Goal: Use online tool/utility: Use online tool/utility

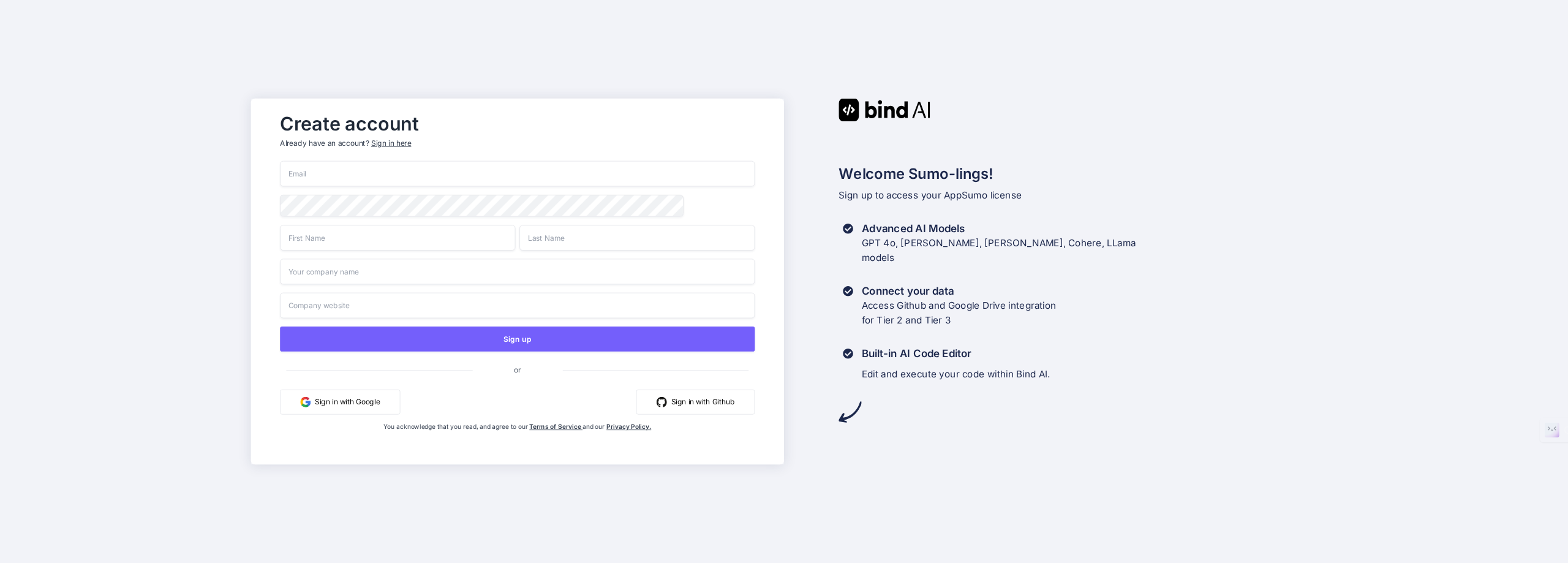
click at [296, 176] on input "email" at bounding box center [517, 174] width 475 height 26
click at [349, 401] on button "Sign in with Google" at bounding box center [340, 402] width 120 height 25
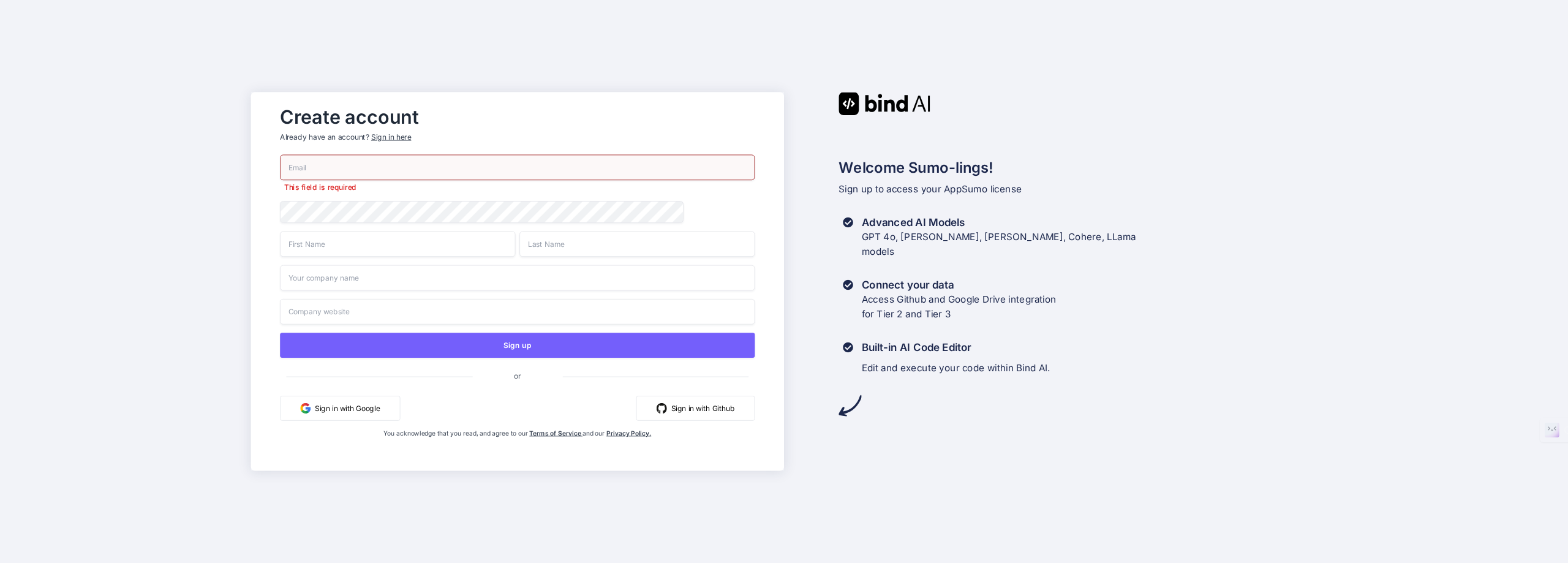
click at [350, 411] on button "Sign in with Google" at bounding box center [340, 409] width 120 height 25
click at [340, 408] on button "Sign in with Google" at bounding box center [340, 409] width 120 height 25
click at [336, 403] on button "Sign in with Google" at bounding box center [340, 409] width 120 height 25
click at [368, 411] on button "Sign in with Google" at bounding box center [340, 409] width 120 height 25
click at [343, 408] on button "Sign in with Google" at bounding box center [340, 409] width 120 height 25
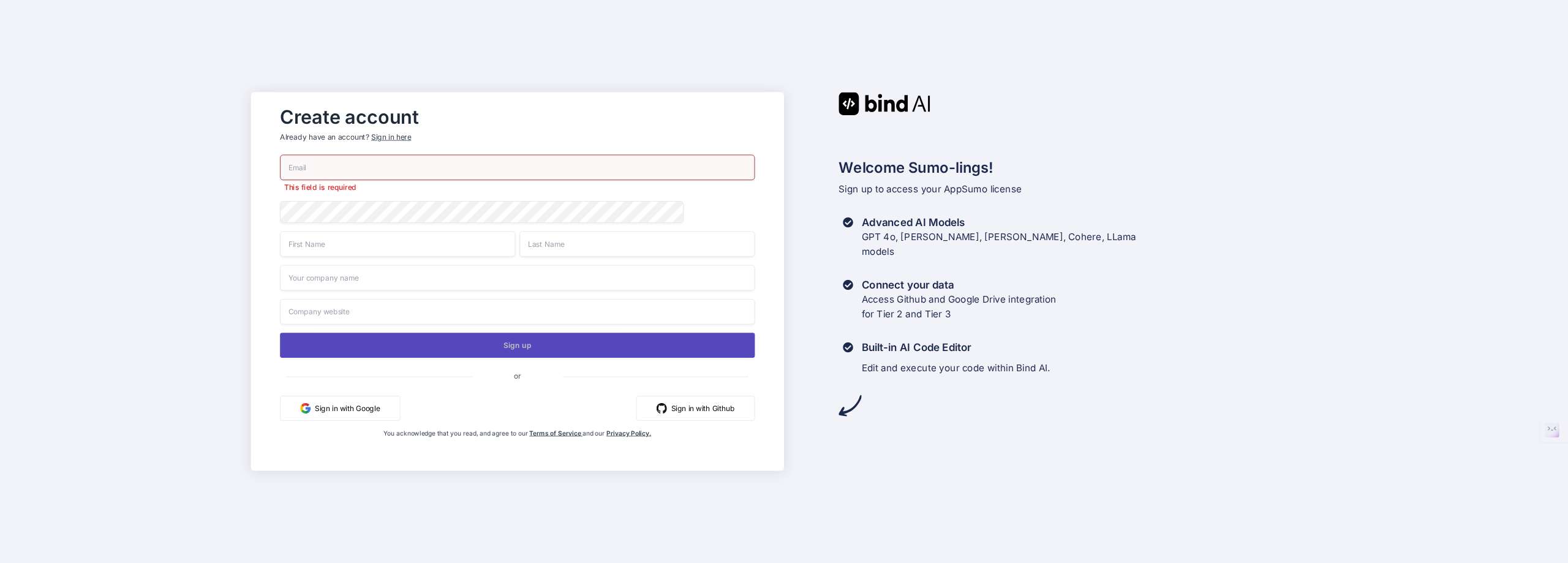
click at [513, 346] on button "Sign up" at bounding box center [517, 346] width 475 height 25
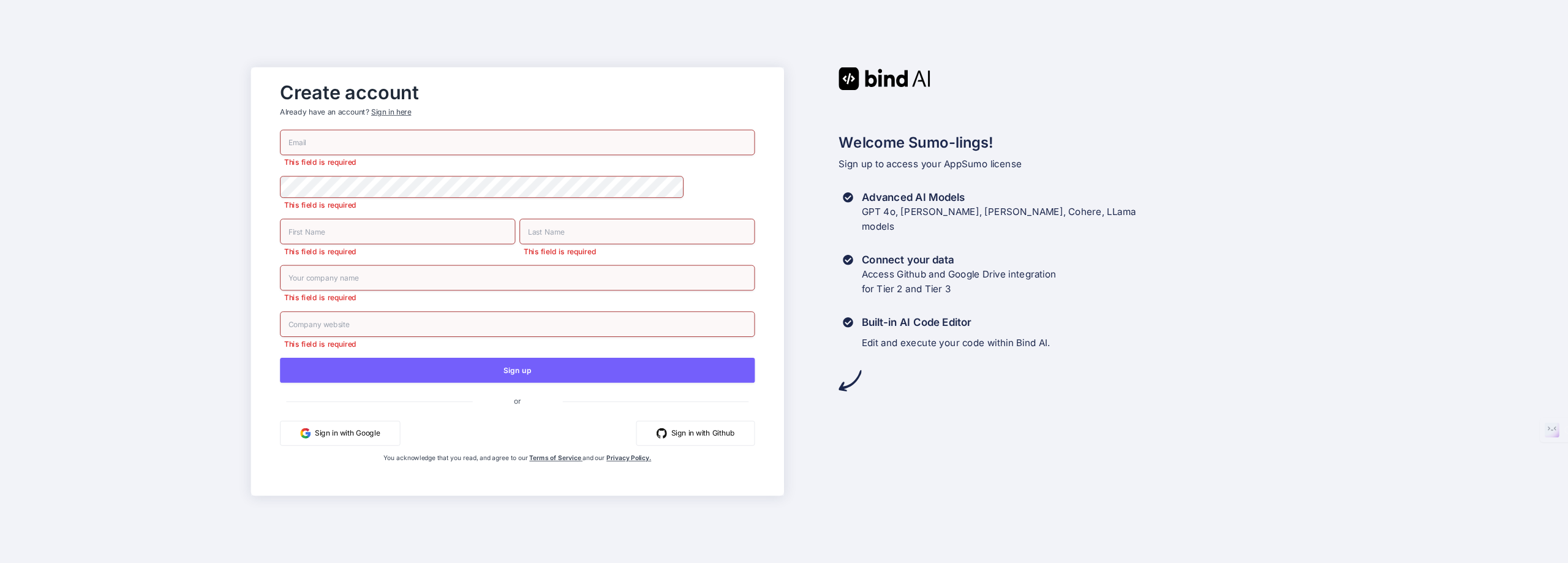
click at [343, 440] on button "Sign in with Google" at bounding box center [340, 434] width 120 height 25
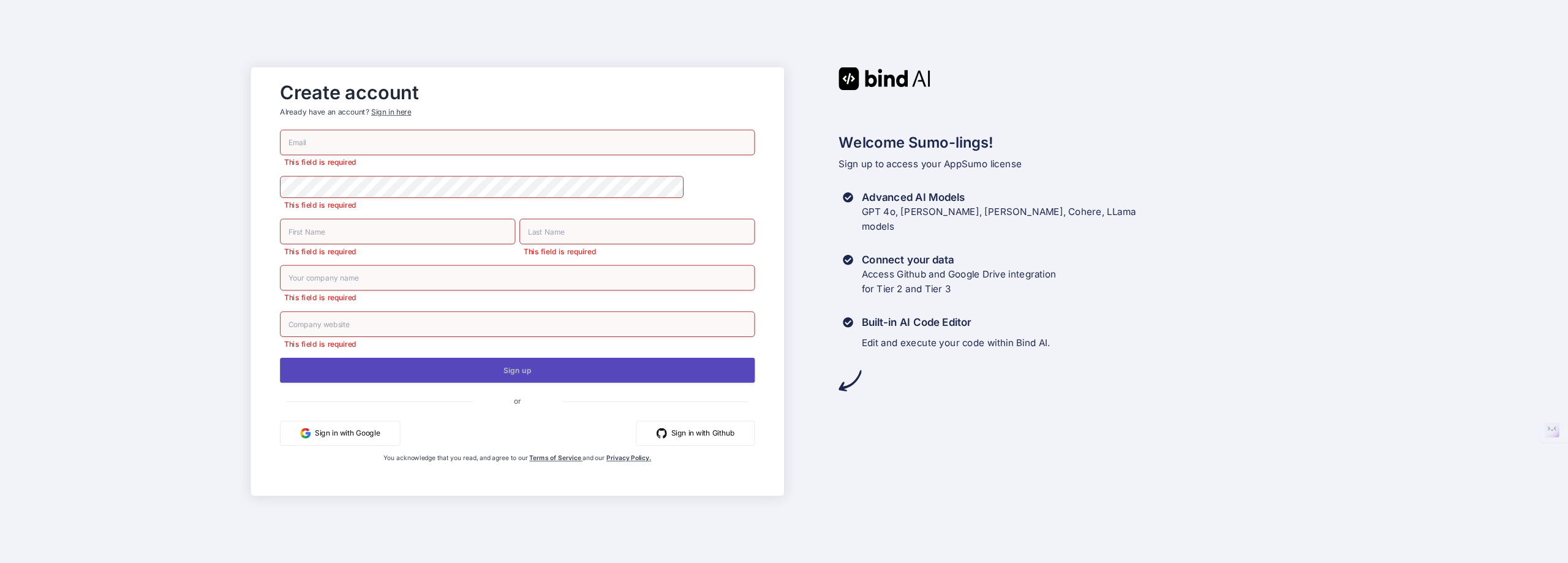
click at [513, 375] on button "Sign up" at bounding box center [517, 371] width 475 height 25
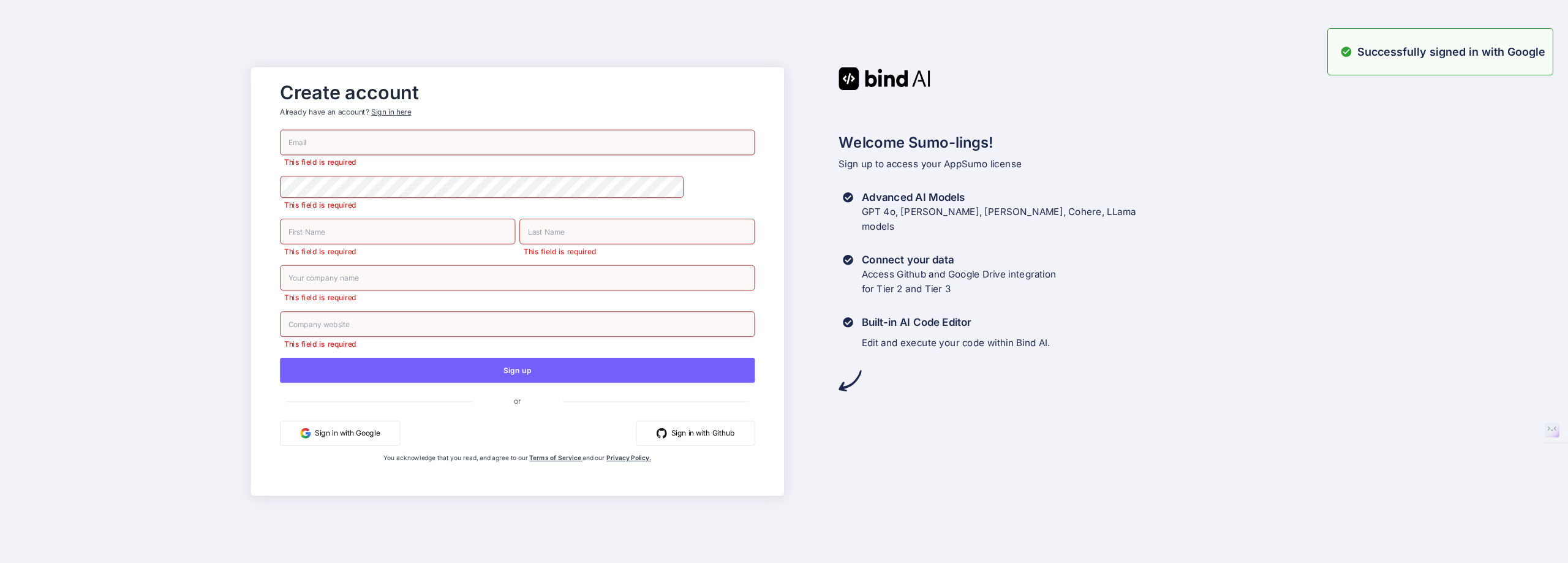
click at [337, 437] on button "Sign in with Google" at bounding box center [340, 434] width 120 height 25
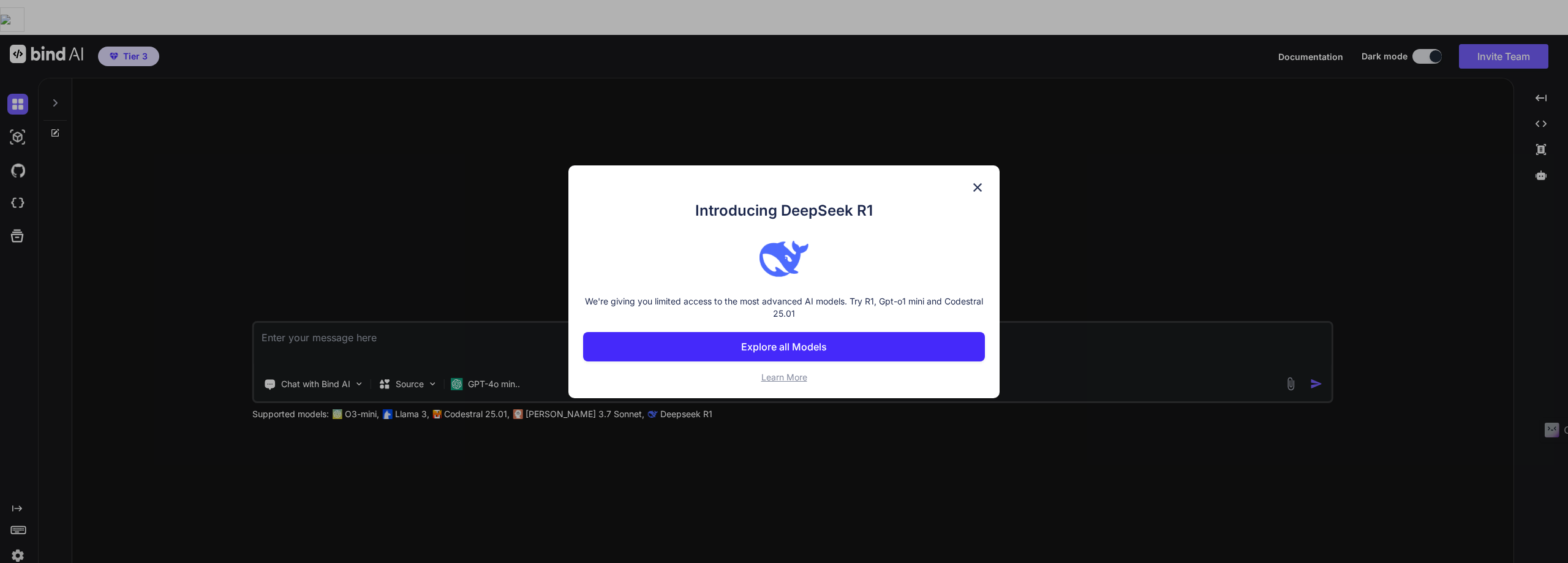
click at [782, 349] on p "Explore all Models" at bounding box center [784, 347] width 86 height 15
click at [782, 349] on div "Introducing DeepSeek R1 We're giving you limited access to the most advanced AI…" at bounding box center [784, 281] width 1568 height 563
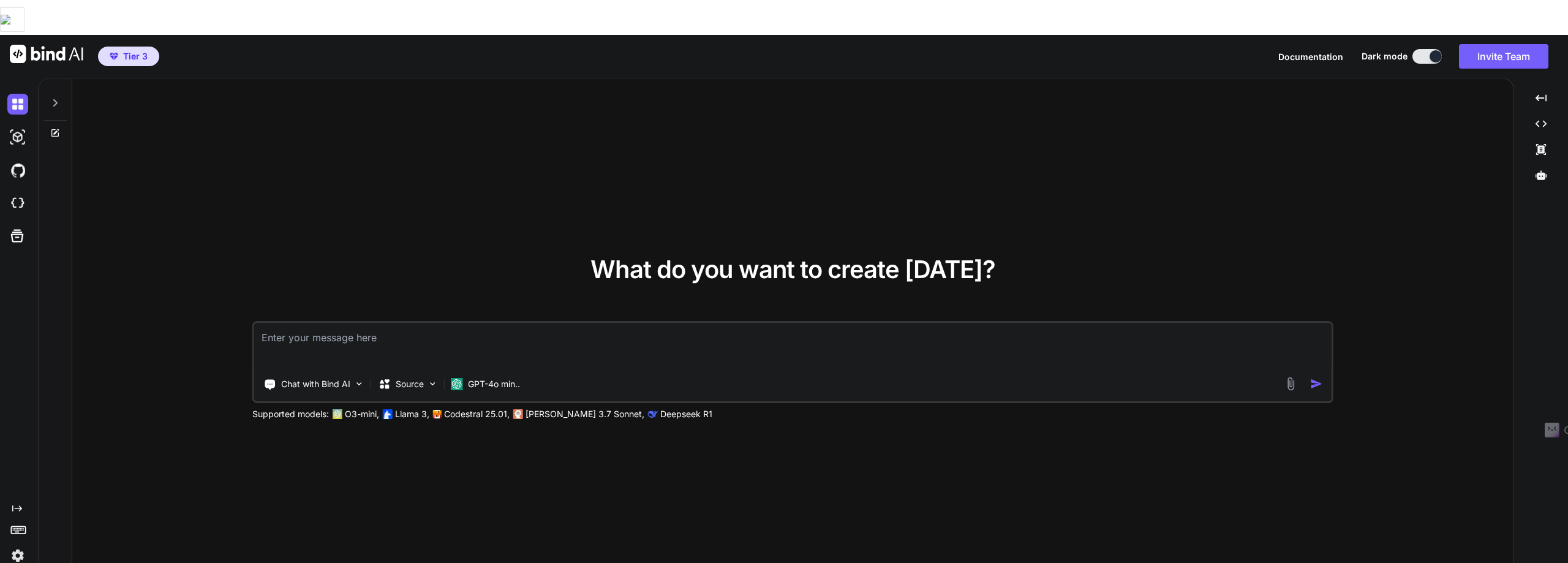
click at [268, 323] on textarea at bounding box center [792, 346] width 1077 height 46
type textarea "a gpt that can help me to pass the cisco ccna certification"
click at [1318, 377] on img "button" at bounding box center [1316, 384] width 13 height 13
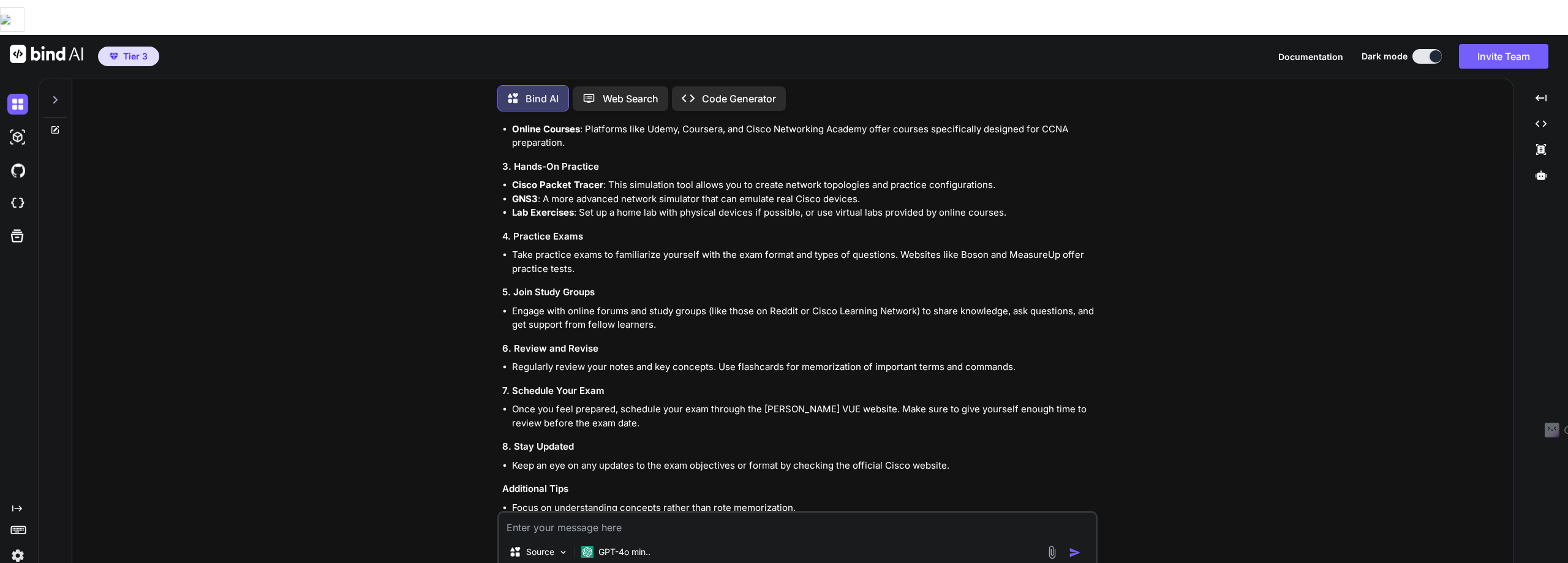
scroll to position [343, 0]
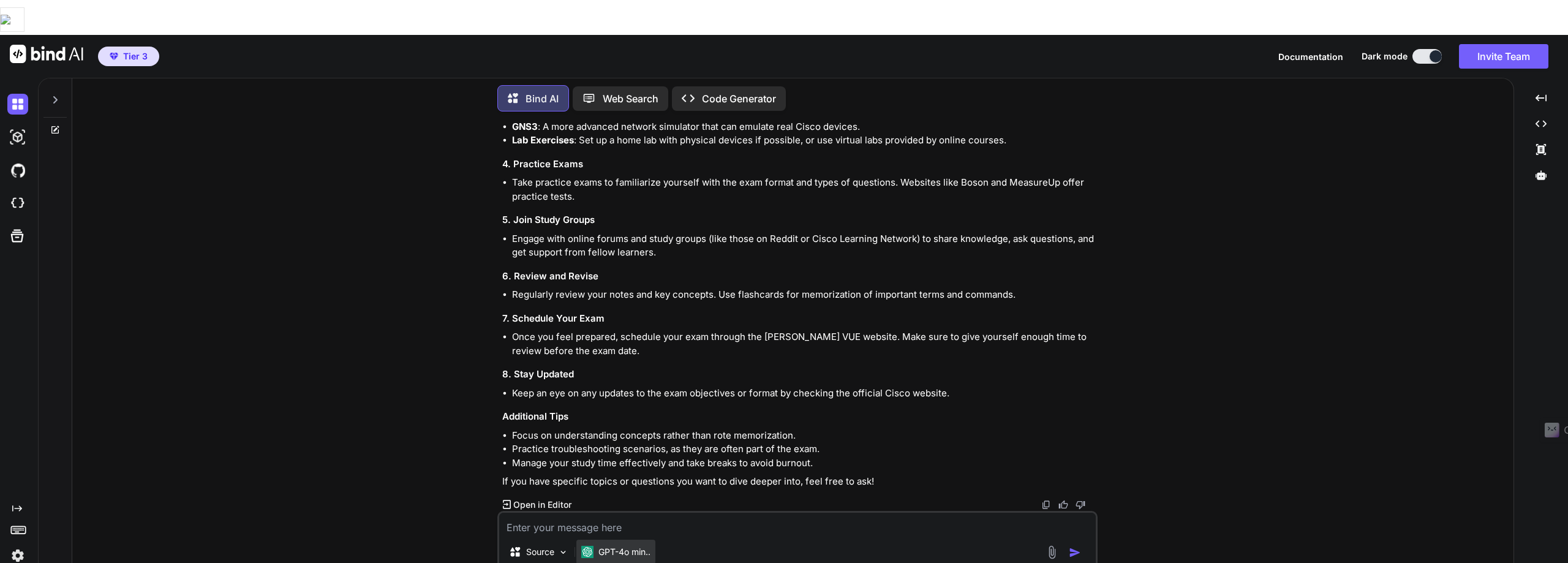
click at [624, 546] on p "GPT-4o min.." at bounding box center [624, 552] width 52 height 12
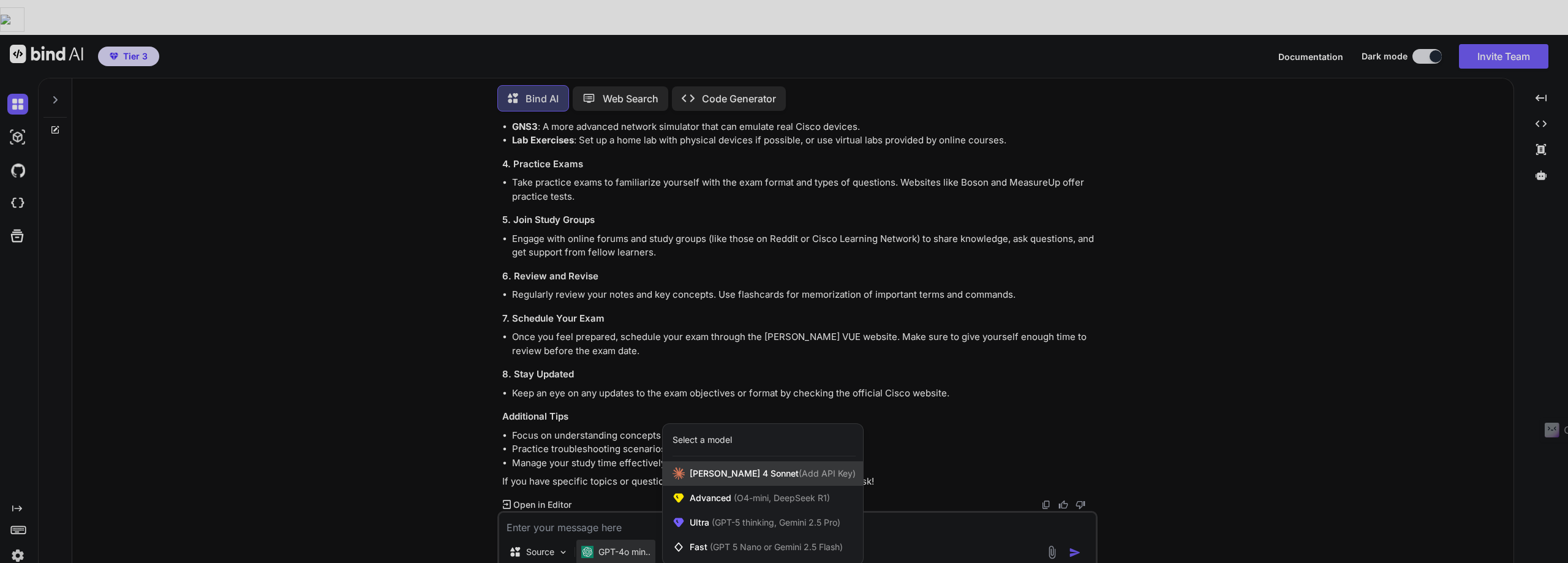
click at [732, 467] on span "[PERSON_NAME] 4 Sonnet (Add API Key)" at bounding box center [772, 474] width 166 height 12
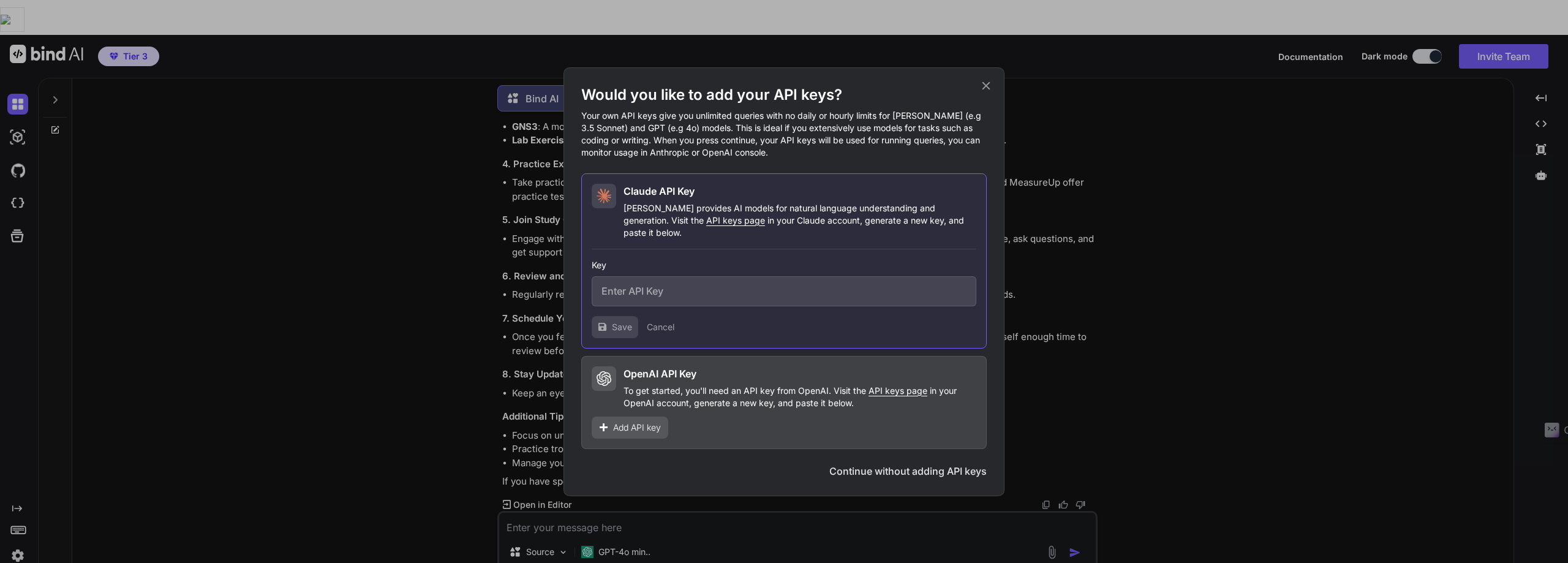
click at [1075, 412] on div "Would you like to add your API keys? Your own API keys give you unlimited queri…" at bounding box center [784, 281] width 1568 height 563
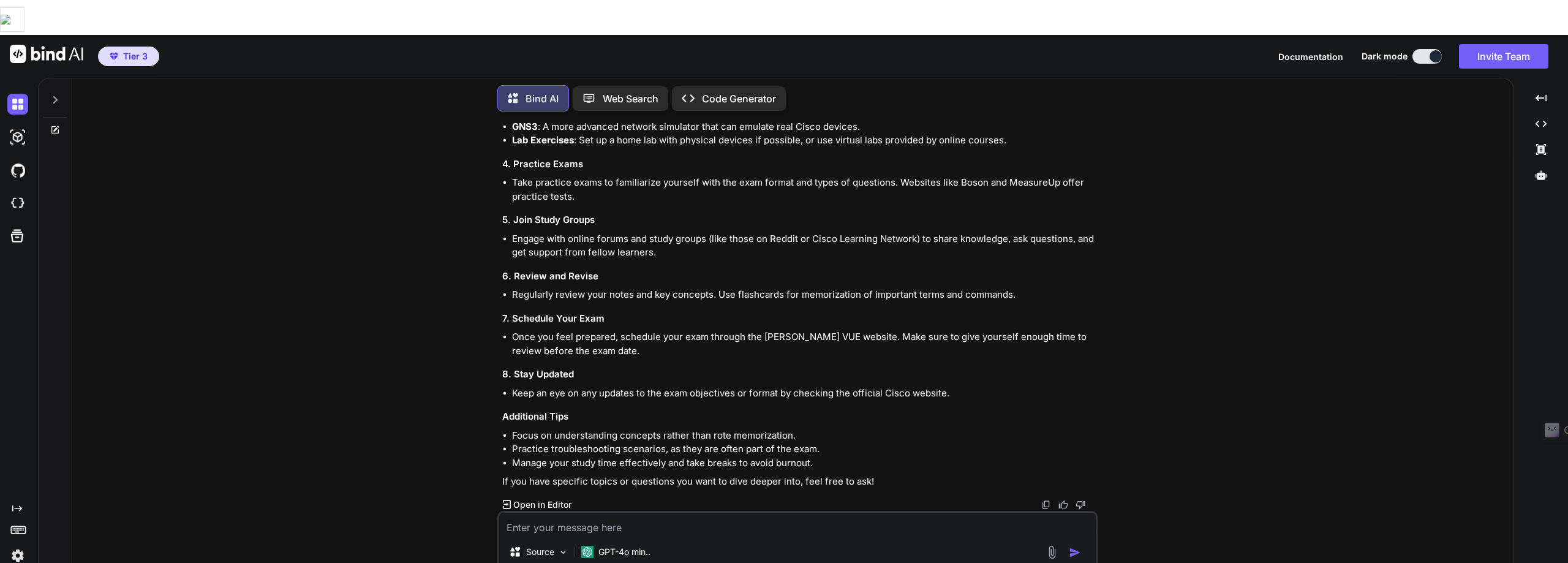
click at [520, 513] on textarea at bounding box center [797, 524] width 596 height 22
type textarea "create that gpt"
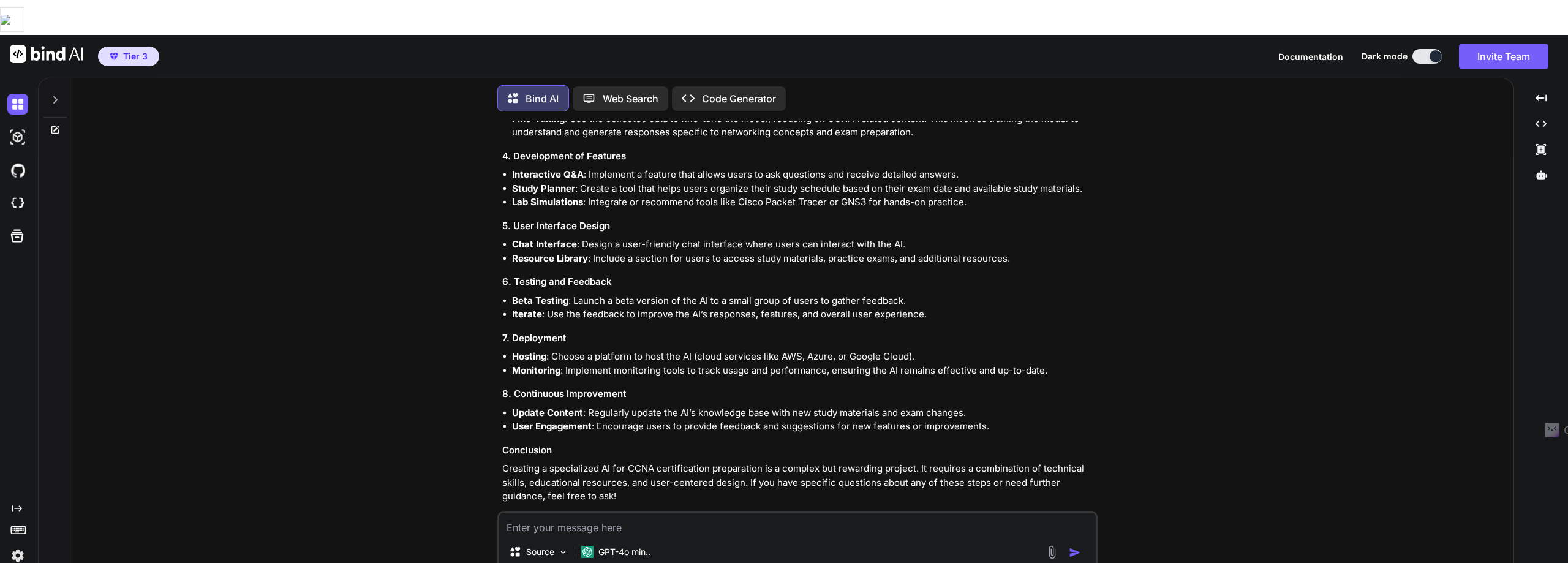
scroll to position [1055, 0]
